Goal: Task Accomplishment & Management: Manage account settings

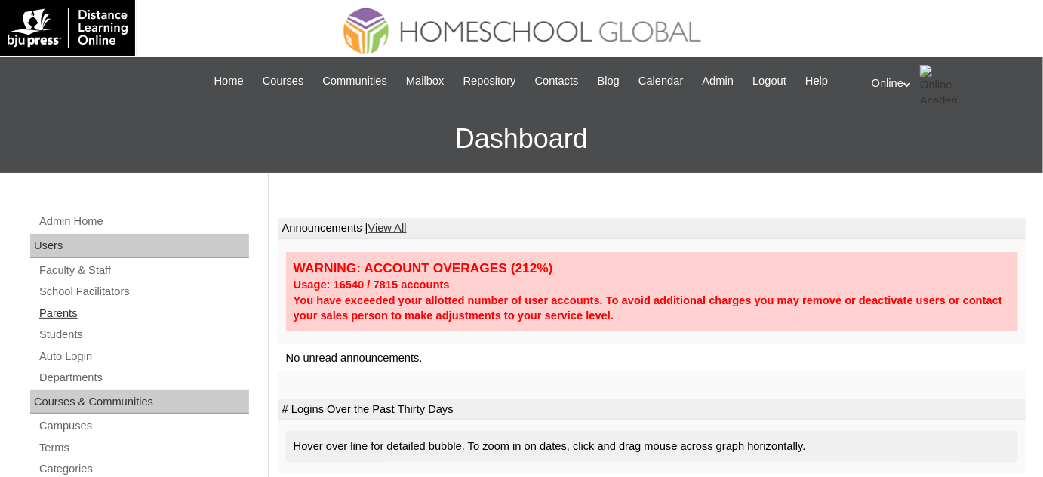
click at [122, 310] on link "Parents" at bounding box center [143, 313] width 211 height 19
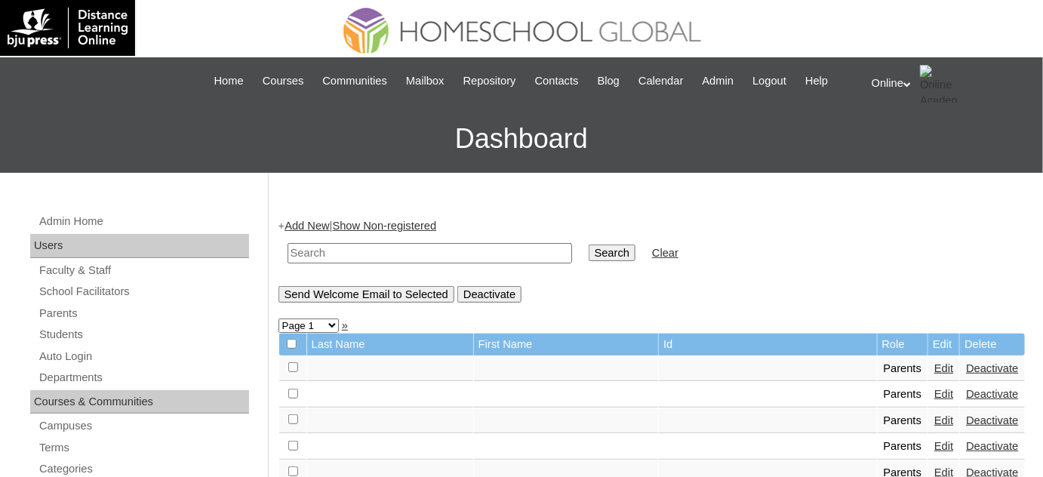
drag, startPoint x: 0, startPoint y: 0, endPoint x: 412, endPoint y: 247, distance: 480.1
click at [412, 247] on input "text" at bounding box center [429, 253] width 284 height 20
type input "imperial"
click at [588, 244] on input "Search" at bounding box center [611, 252] width 47 height 17
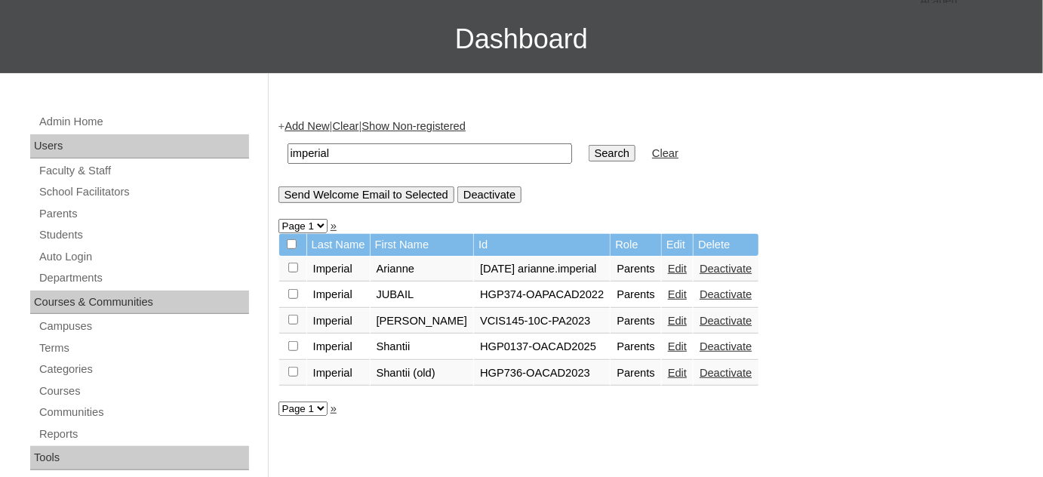
scroll to position [205, 0]
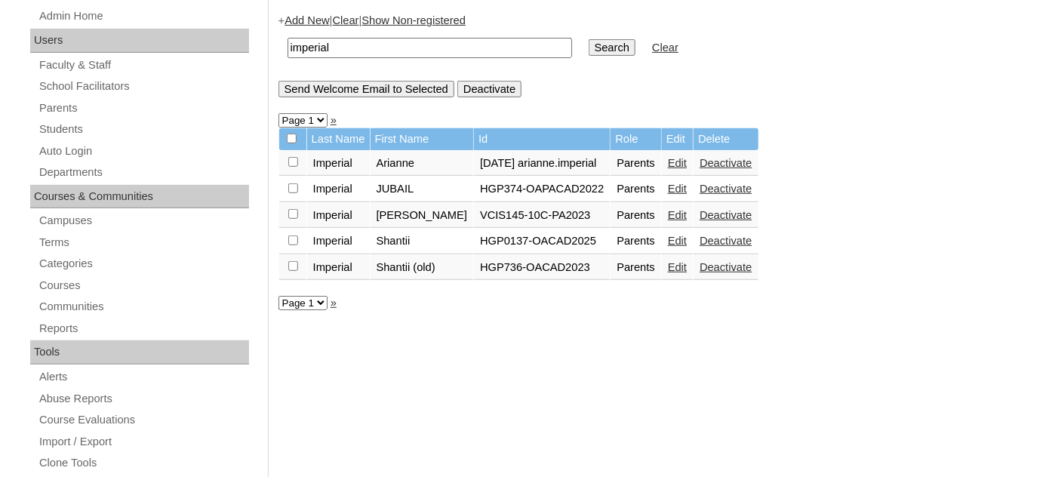
click at [682, 241] on link "Edit" at bounding box center [677, 241] width 19 height 12
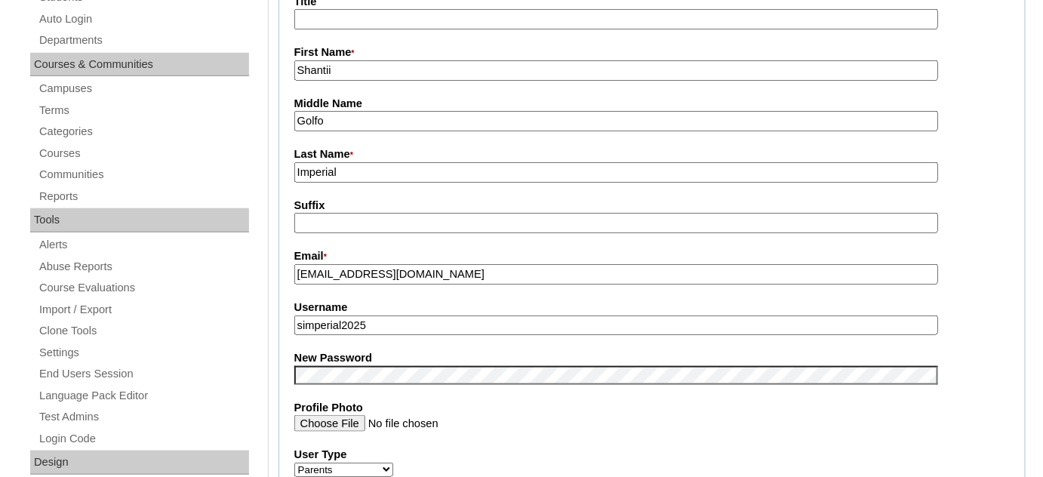
scroll to position [342, 0]
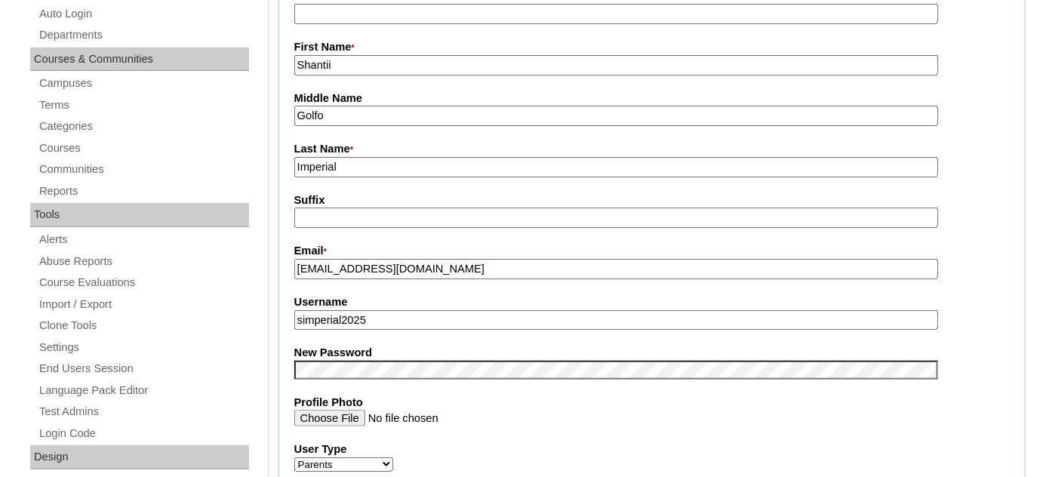
click at [398, 311] on input "simperial2025" at bounding box center [615, 320] width 643 height 20
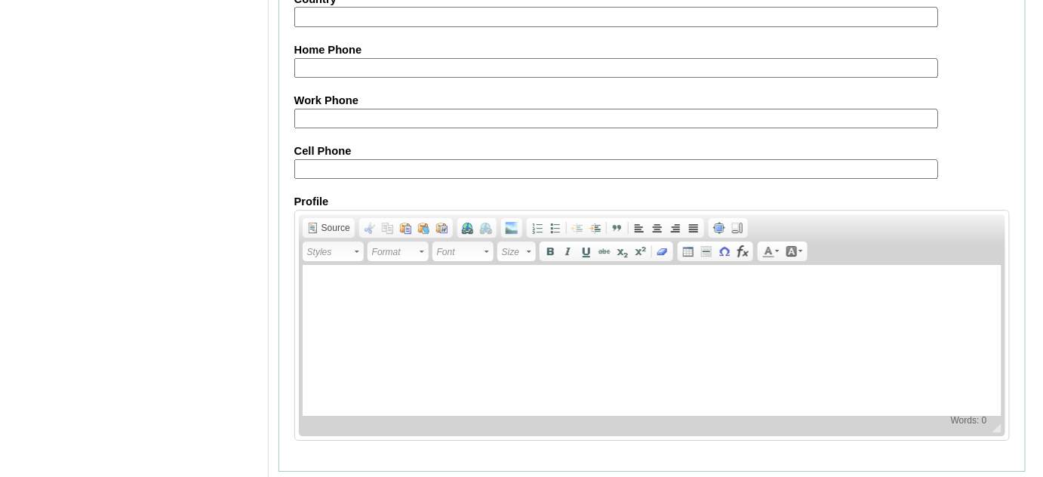
scroll to position [1484, 0]
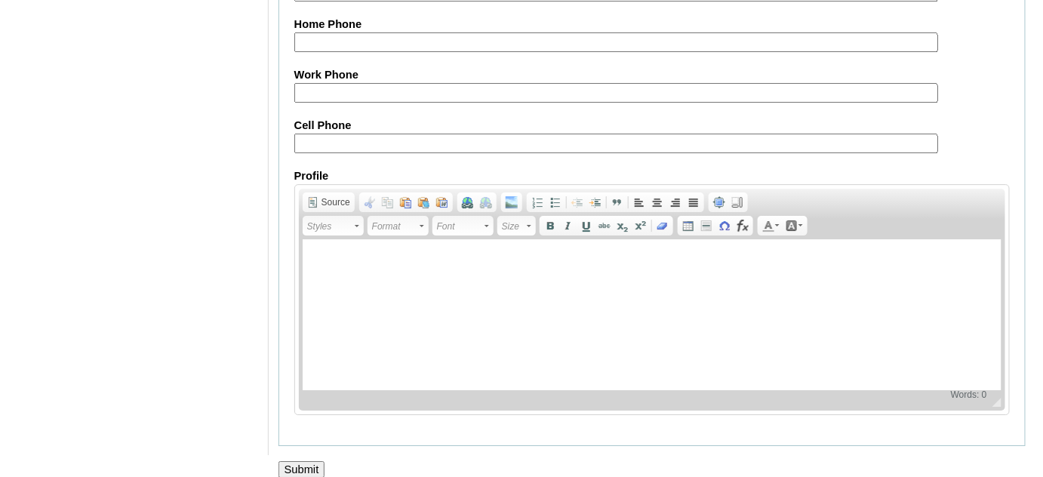
click at [312, 461] on input "Submit" at bounding box center [301, 469] width 47 height 17
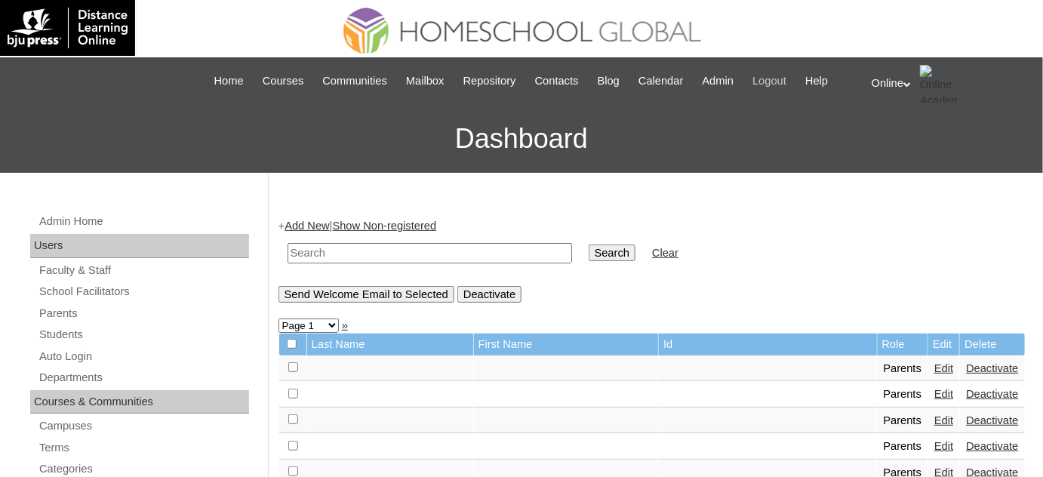
click at [770, 83] on span "Logout" at bounding box center [769, 80] width 34 height 17
